Goal: Task Accomplishment & Management: Manage account settings

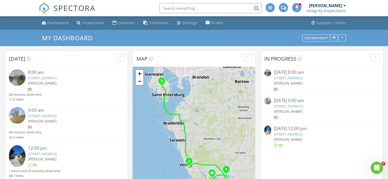
click at [302, 78] on link "2210 Mauritania Rd, Punta Gorda, FL 33983" at bounding box center [288, 78] width 29 height 5
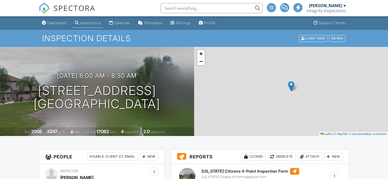
scroll to position [77, 0]
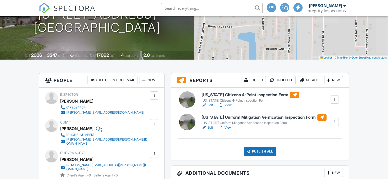
click at [250, 94] on h6 "[US_STATE] Citizens 4-Point Inspection Form" at bounding box center [250, 95] width 98 height 7
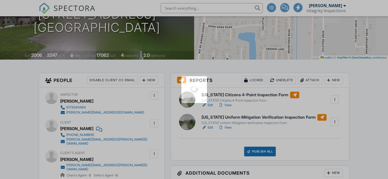
scroll to position [0, 0]
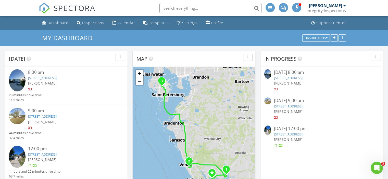
click at [290, 77] on link "2210 Mauritania Rd, Punta Gorda, FL 33983" at bounding box center [288, 78] width 29 height 5
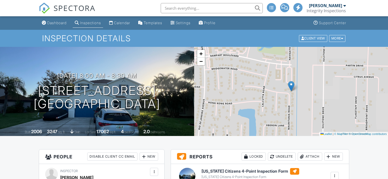
scroll to position [77, 0]
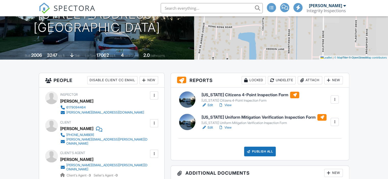
click at [242, 117] on h6 "Florida Uniform Mitigation Verification Inspection Form" at bounding box center [263, 117] width 125 height 7
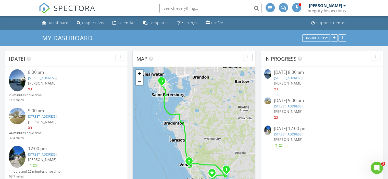
click at [302, 76] on link "[STREET_ADDRESS]" at bounding box center [288, 78] width 29 height 5
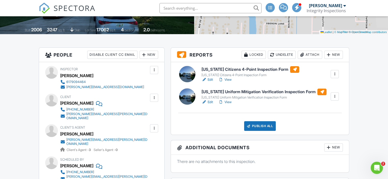
click at [249, 91] on h6 "Florida Uniform Mitigation Verification Inspection Form" at bounding box center [263, 92] width 125 height 7
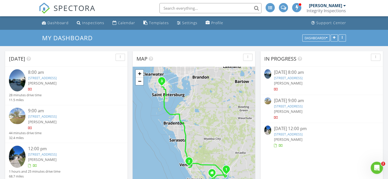
click at [302, 78] on link "[STREET_ADDRESS]" at bounding box center [288, 78] width 29 height 5
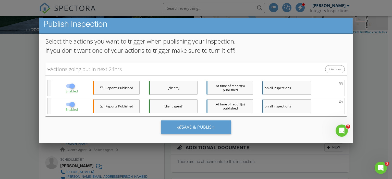
scroll to position [53, 0]
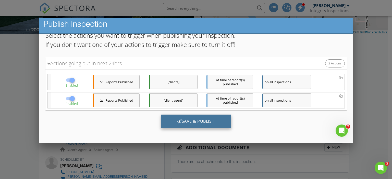
click at [189, 121] on div "Save & Publish" at bounding box center [196, 122] width 70 height 14
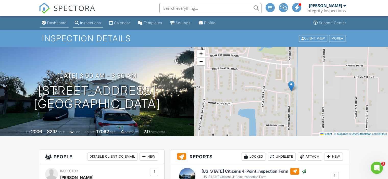
click at [54, 21] on div "Dashboard" at bounding box center [56, 23] width 19 height 4
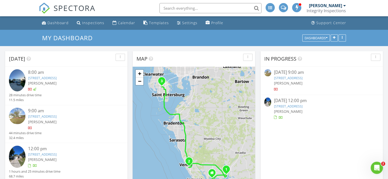
click at [302, 108] on link "[STREET_ADDRESS]" at bounding box center [288, 106] width 29 height 5
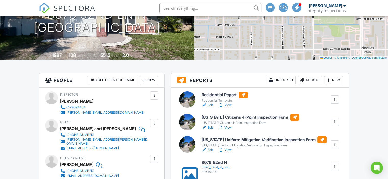
click at [218, 96] on h6 "Residential Report" at bounding box center [224, 95] width 46 height 7
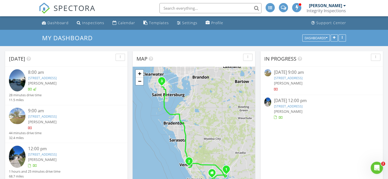
click at [289, 106] on link "[STREET_ADDRESS]" at bounding box center [288, 106] width 29 height 5
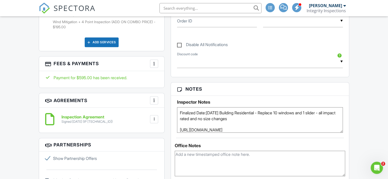
scroll to position [8, 0]
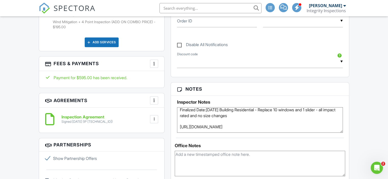
drag, startPoint x: 314, startPoint y: 129, endPoint x: 219, endPoint y: 128, distance: 95.1
click at [219, 128] on textarea "Finalized Date:[DATE] Building Residential - Replace 10 windows and 1 slider - …" at bounding box center [260, 120] width 166 height 26
drag, startPoint x: 316, startPoint y: 125, endPoint x: 176, endPoint y: 121, distance: 139.6
click at [176, 121] on div "Inspector Notes Finalized Date:[DATE] Building Residential - Replace 10 windows…" at bounding box center [260, 114] width 178 height 37
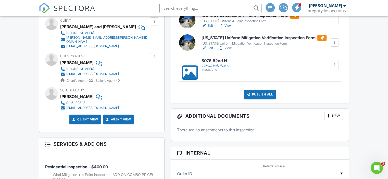
scroll to position [102, 0]
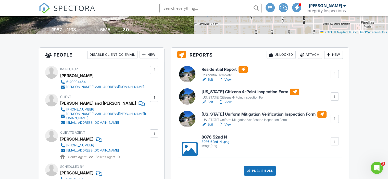
click at [186, 144] on div at bounding box center [184, 141] width 5 height 5
click at [220, 67] on h6 "Residential Report" at bounding box center [224, 69] width 46 height 7
